Goal: Find specific fact: Find specific fact

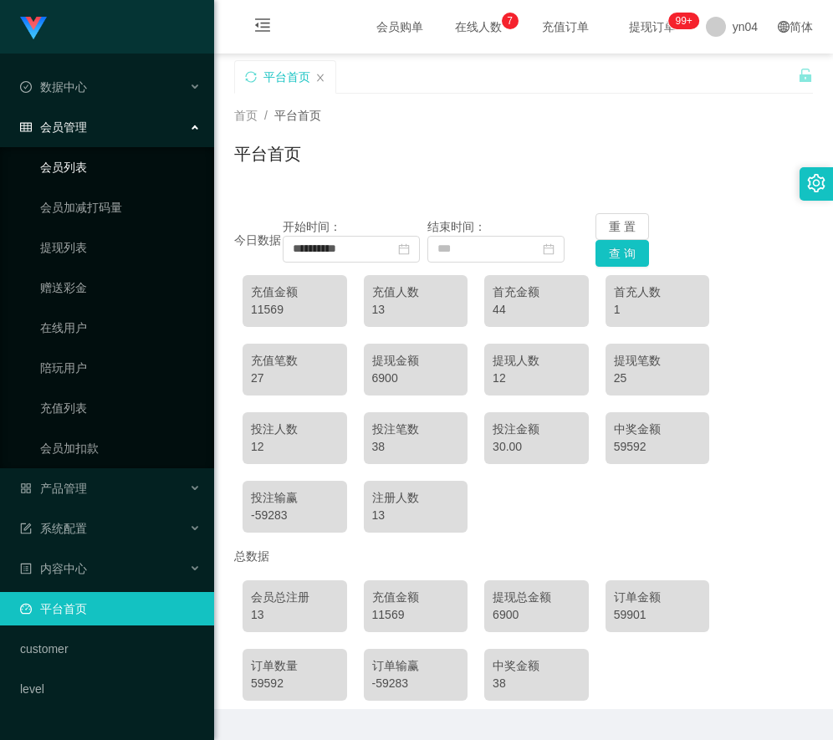
click at [79, 161] on link "会员列表" at bounding box center [120, 167] width 161 height 33
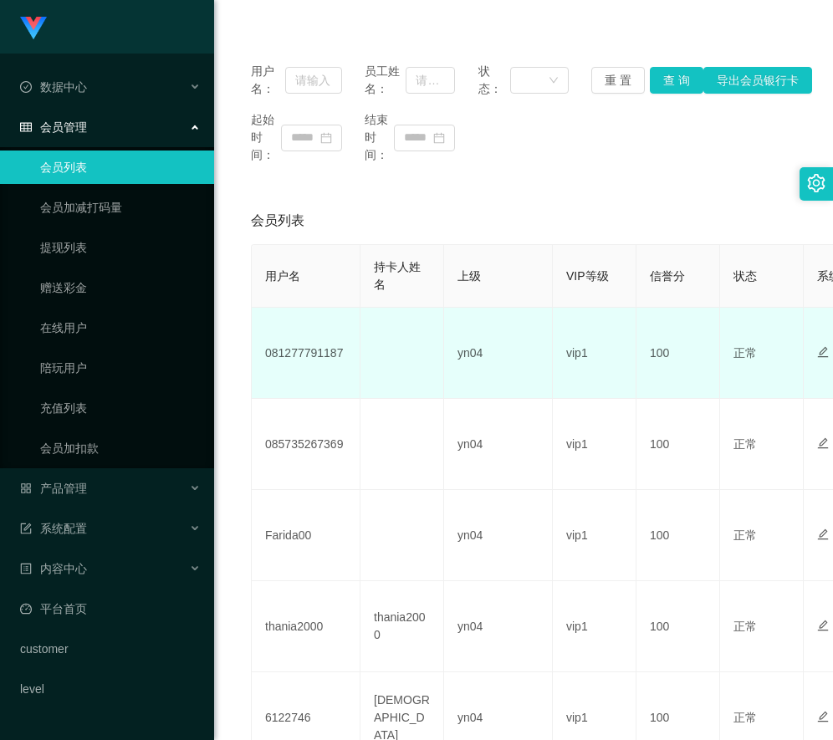
scroll to position [251, 0]
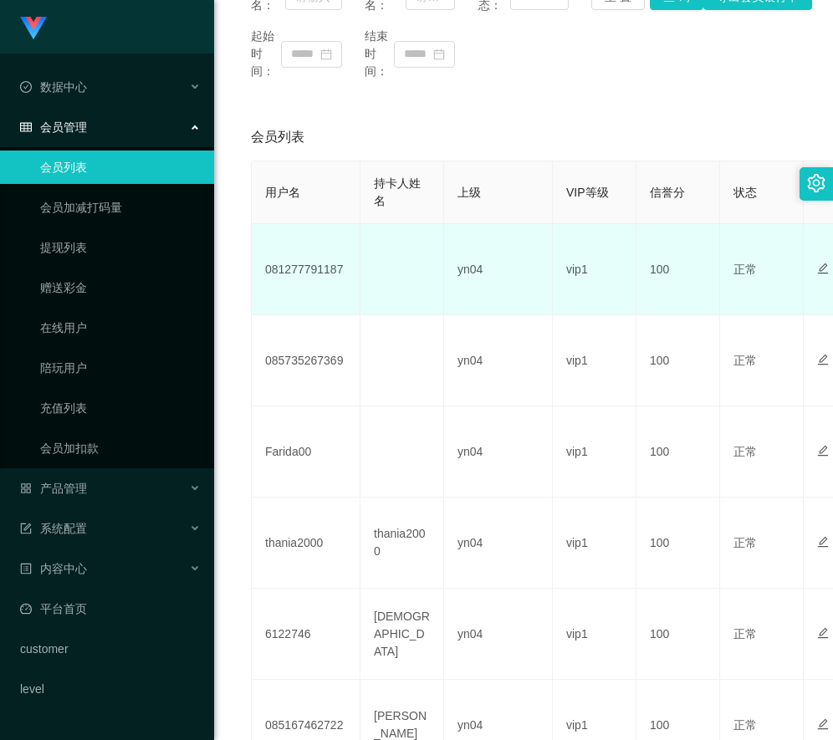
click at [310, 268] on td "081277791187" at bounding box center [306, 269] width 109 height 91
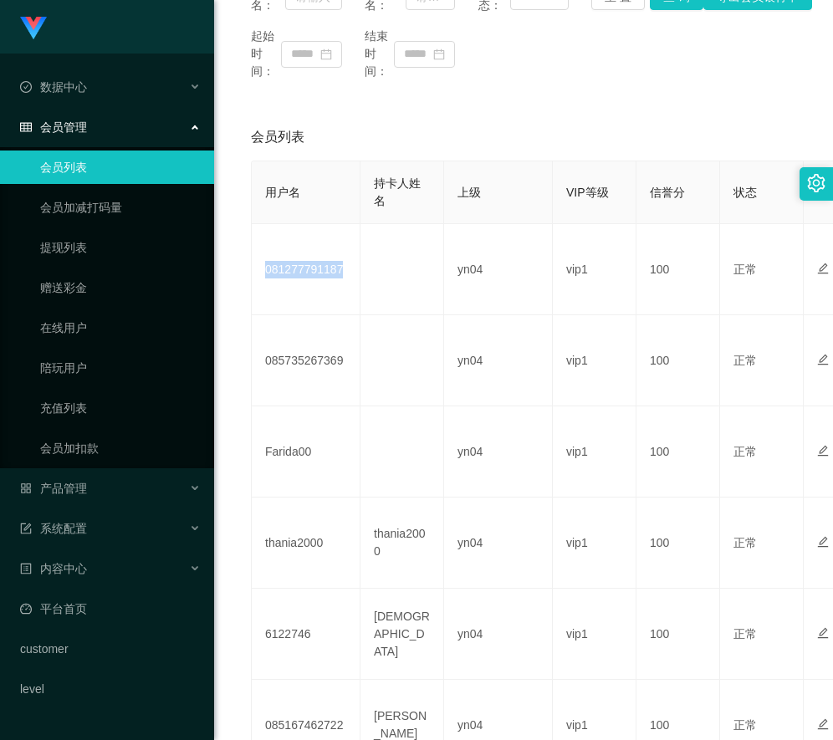
copy td "081277791187"
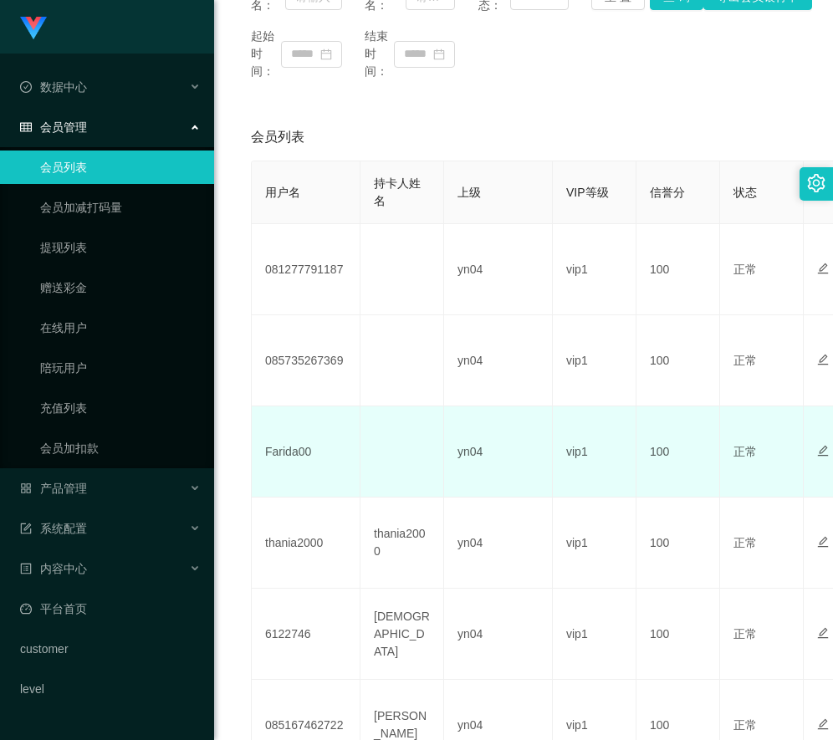
click at [284, 450] on td "Farida00" at bounding box center [306, 452] width 109 height 91
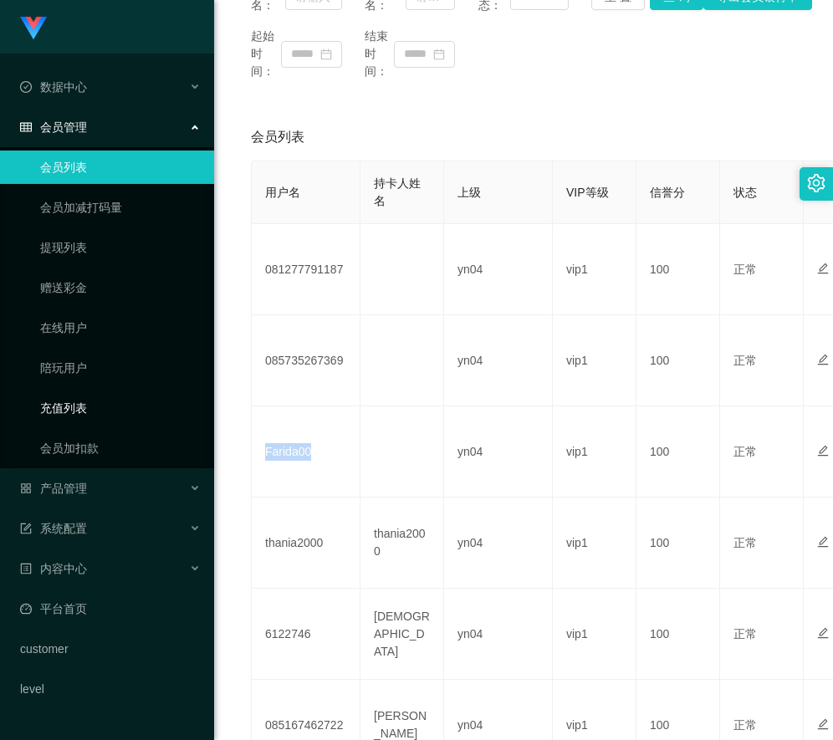
copy td "Farida00"
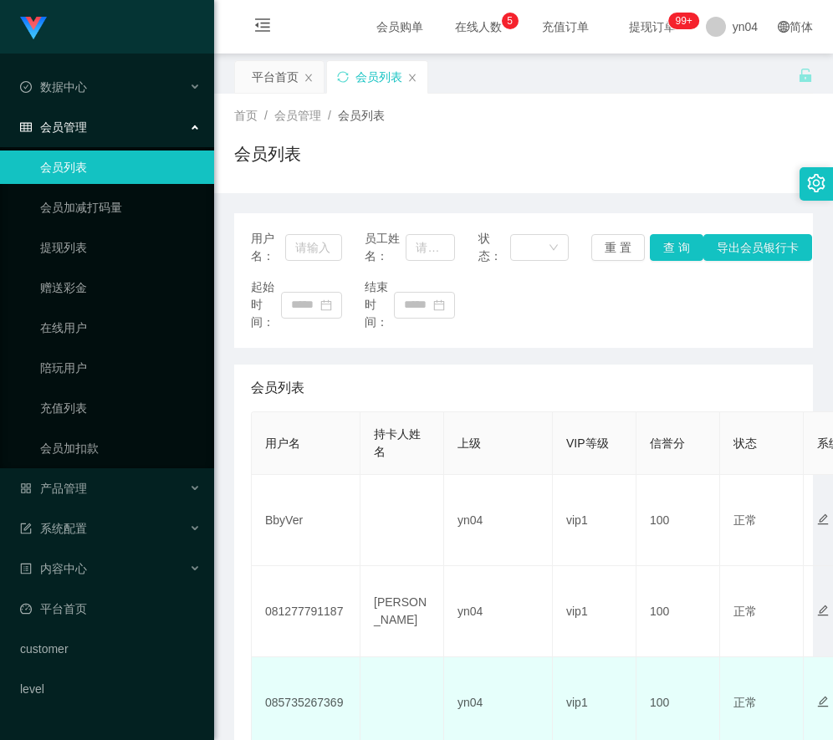
scroll to position [167, 0]
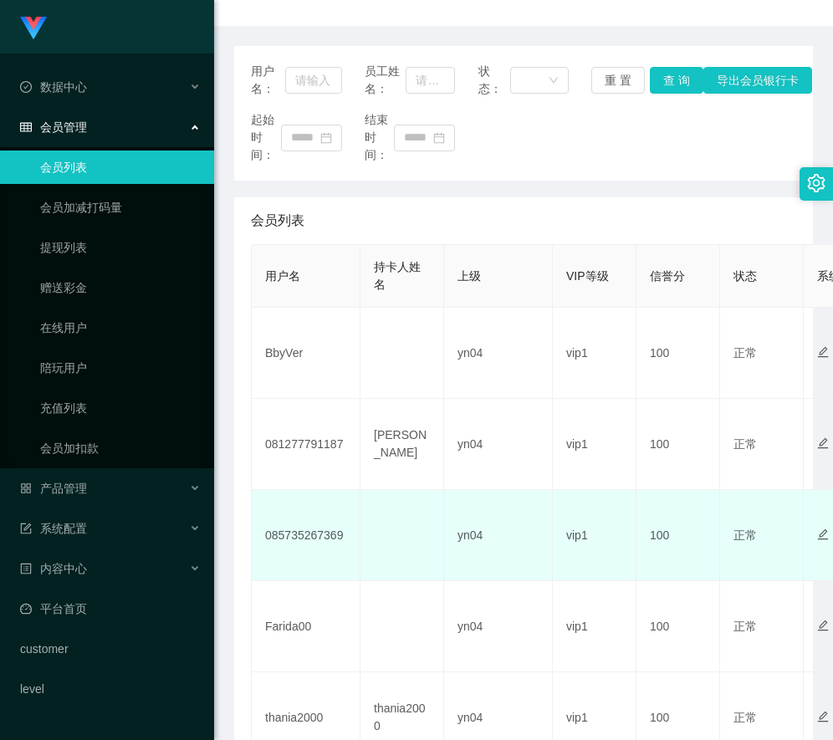
click at [310, 533] on td "085735267369" at bounding box center [306, 535] width 109 height 91
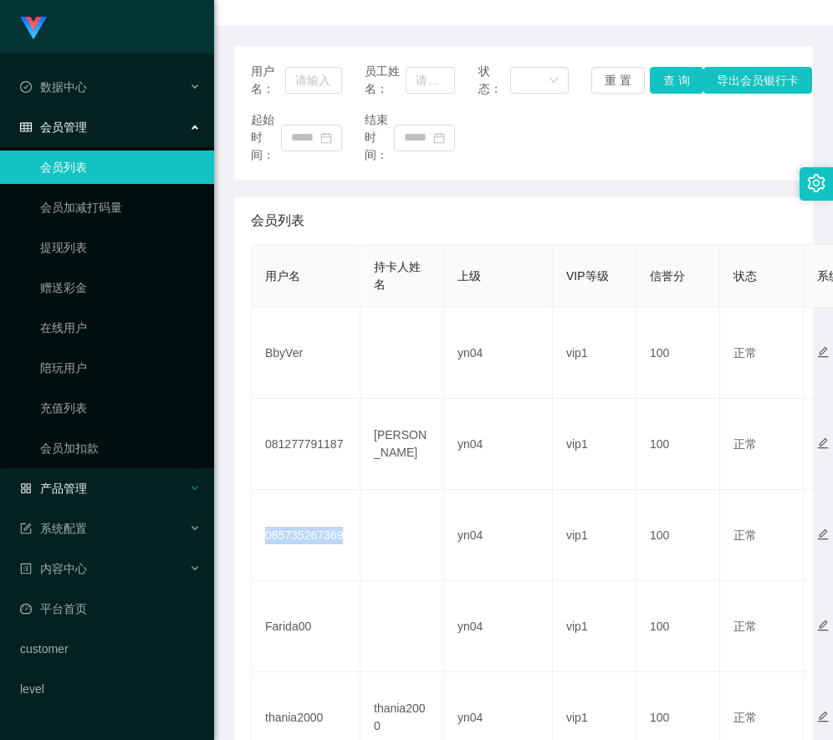
copy td "085735267369"
